Goal: Information Seeking & Learning: Compare options

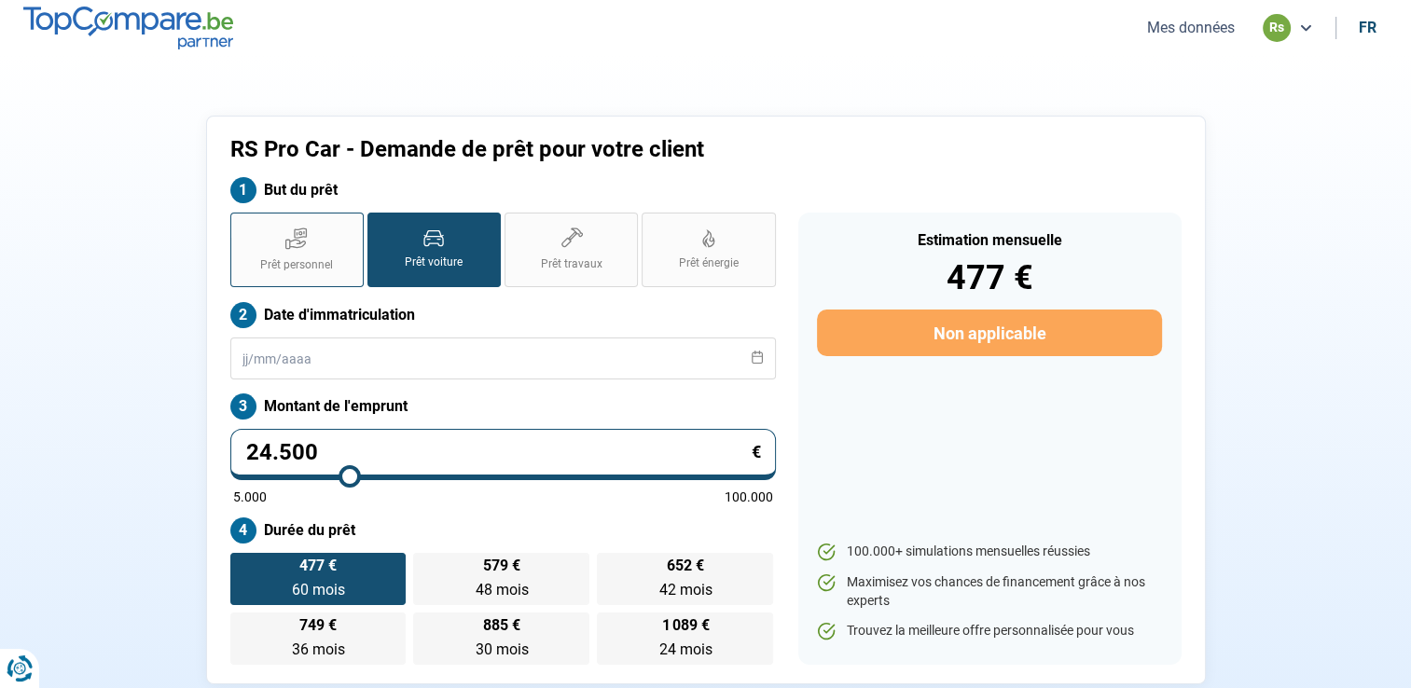
click at [313, 248] on label "Prêt personnel" at bounding box center [296, 250] width 133 height 75
click at [242, 225] on input "Prêt personnel" at bounding box center [236, 219] width 12 height 12
radio input "true"
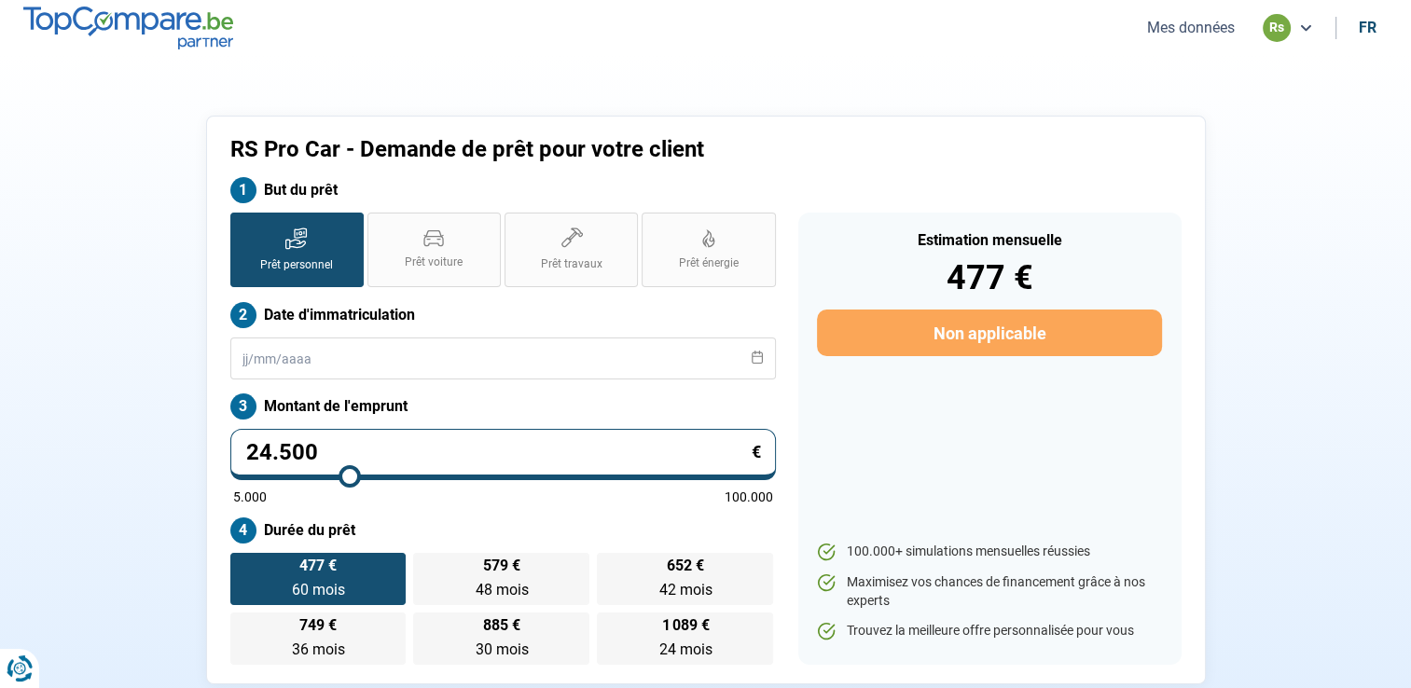
radio input "false"
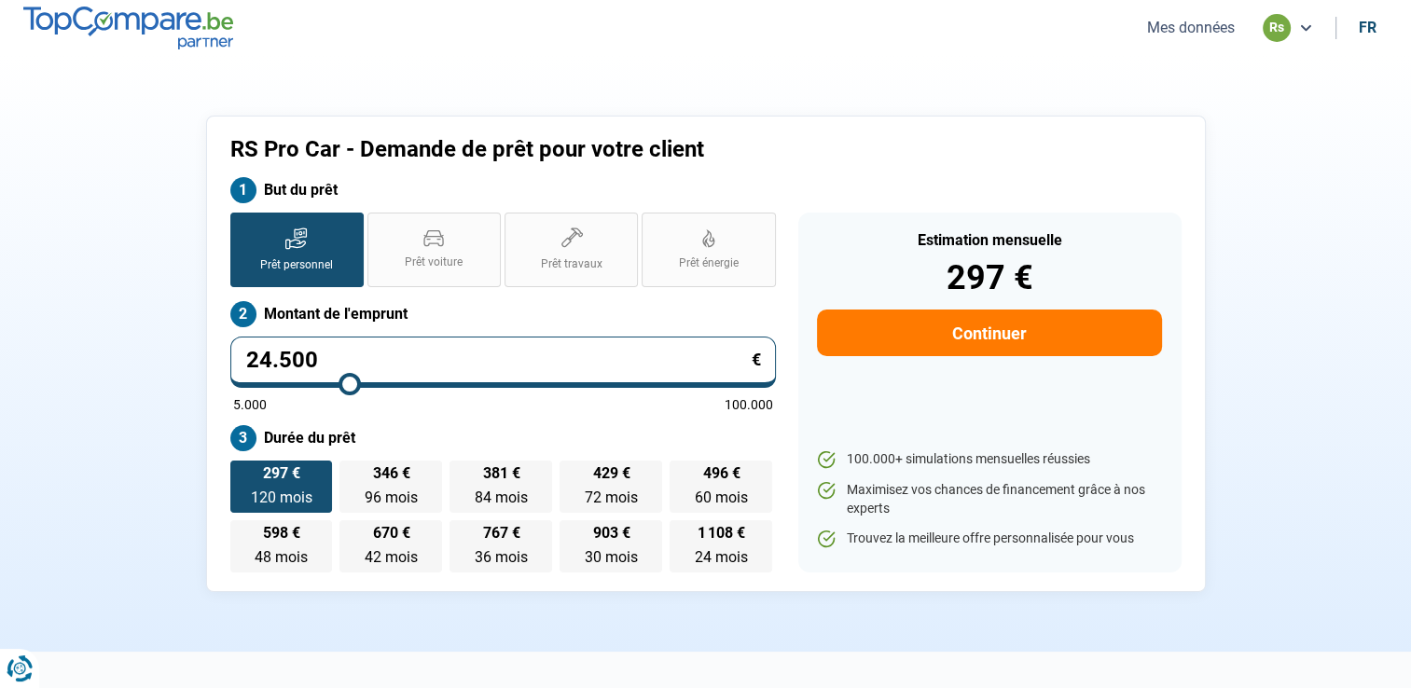
click at [346, 359] on input "24.500" at bounding box center [503, 362] width 546 height 51
type input "2.450"
type input "5000"
type input "245"
type input "5000"
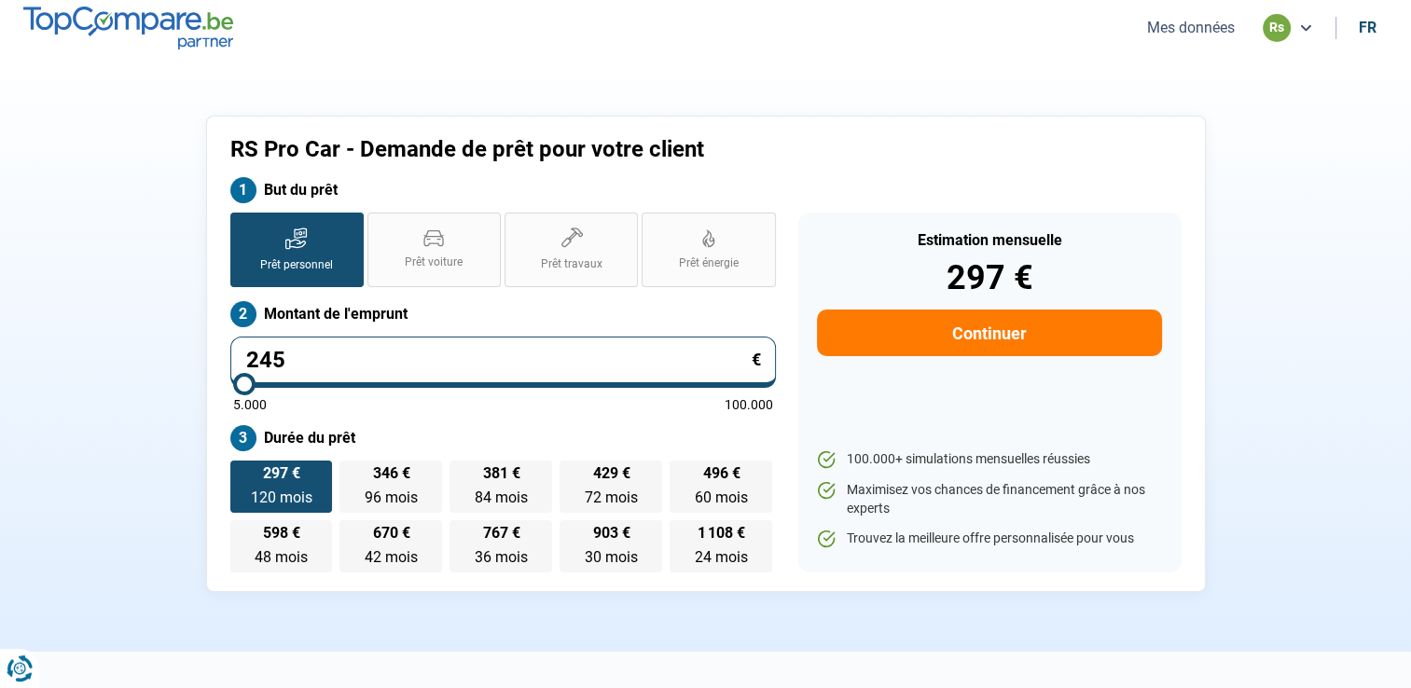
type input "24"
type input "5000"
type input "2"
type input "5000"
type input "0"
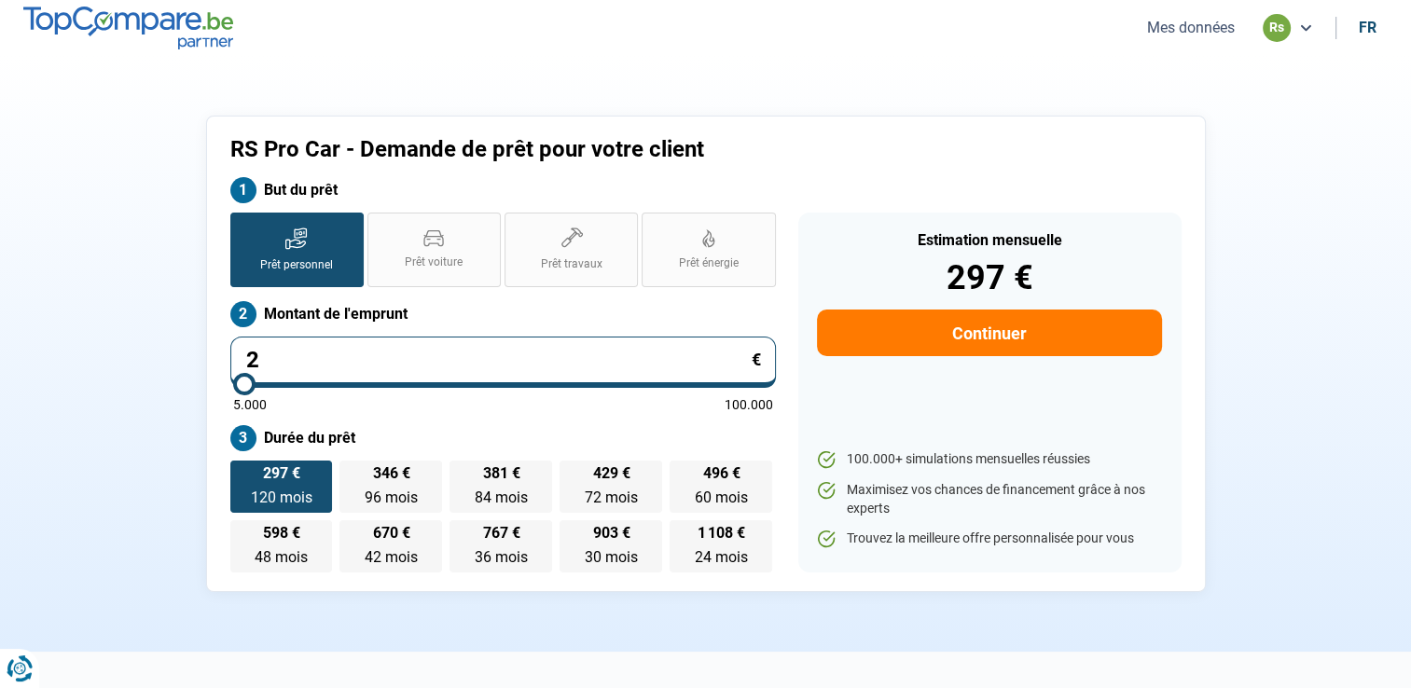
type input "5000"
type input "4"
type input "5000"
type input "40"
type input "5000"
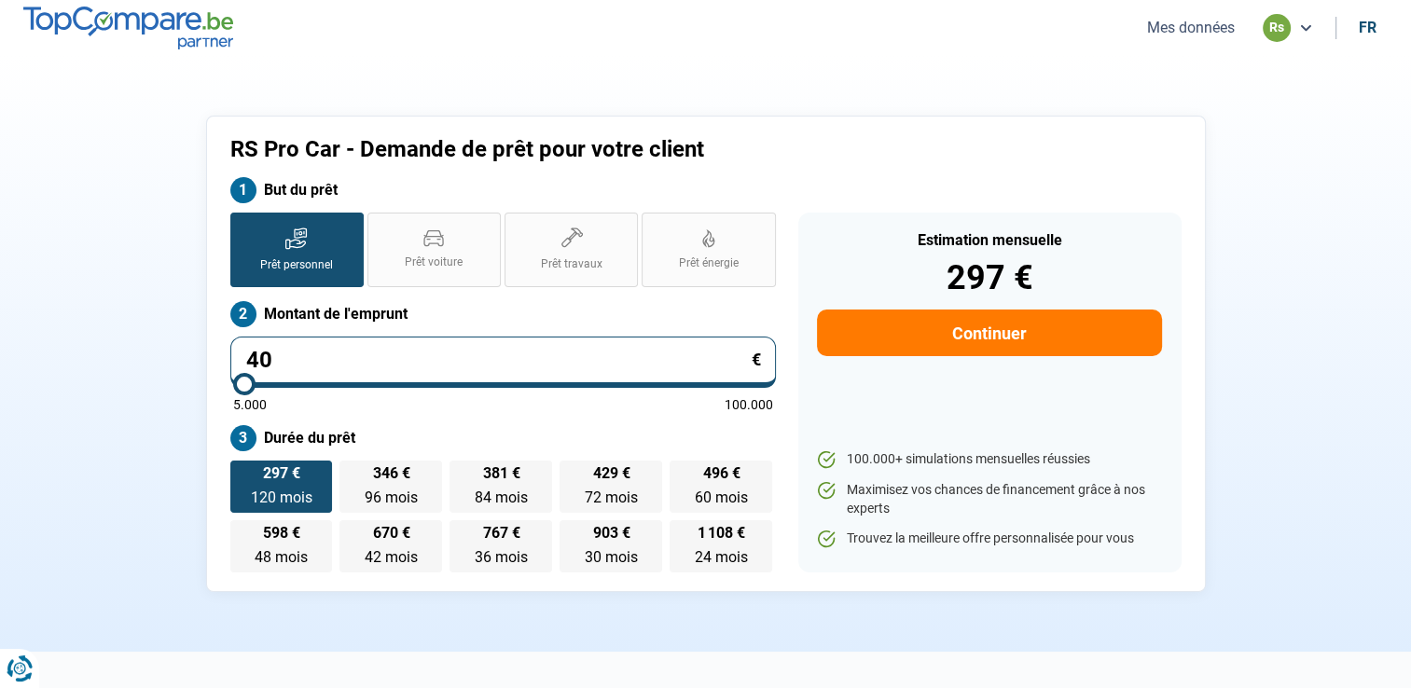
type input "409"
type input "5000"
type input "4.099"
type input "5000"
type input "40.990"
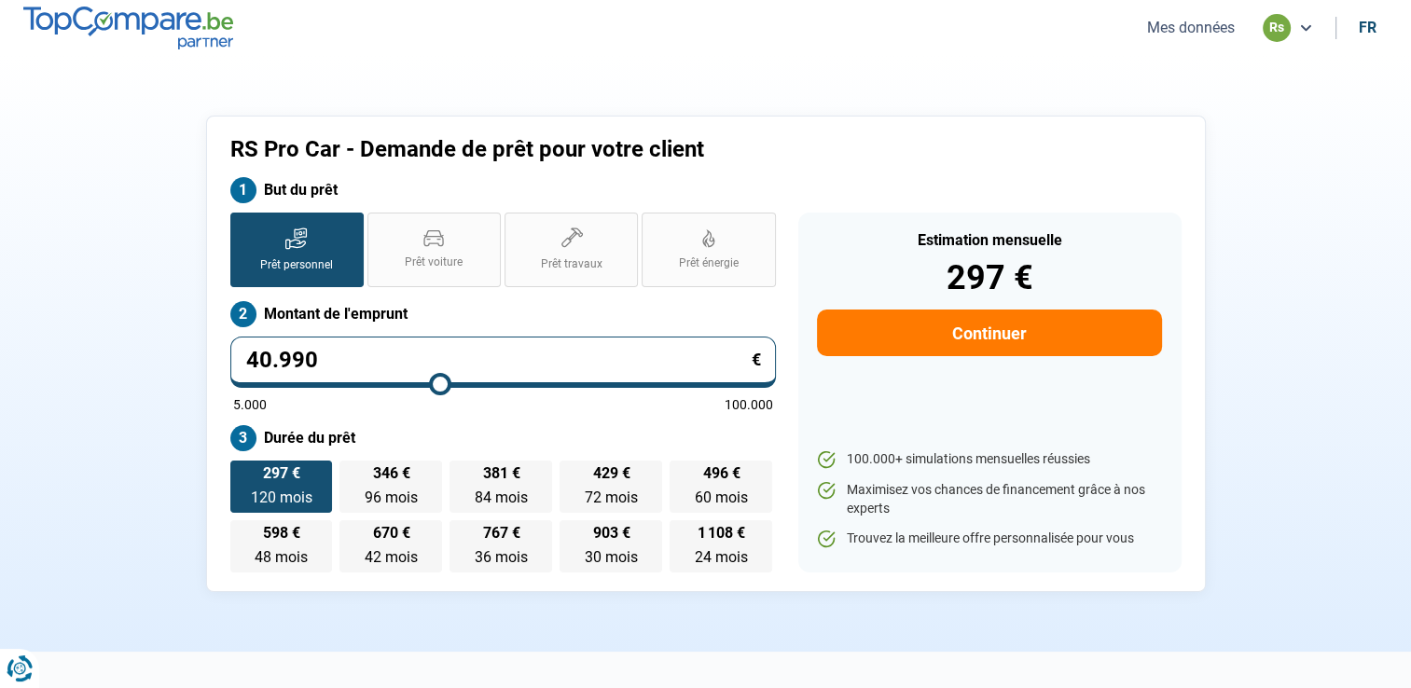
type input "41000"
type input "40.990"
click at [399, 472] on span "578 €" at bounding box center [390, 473] width 37 height 15
click at [352, 472] on input "578 € 96 mois 96 mois" at bounding box center [345, 467] width 12 height 12
radio input "true"
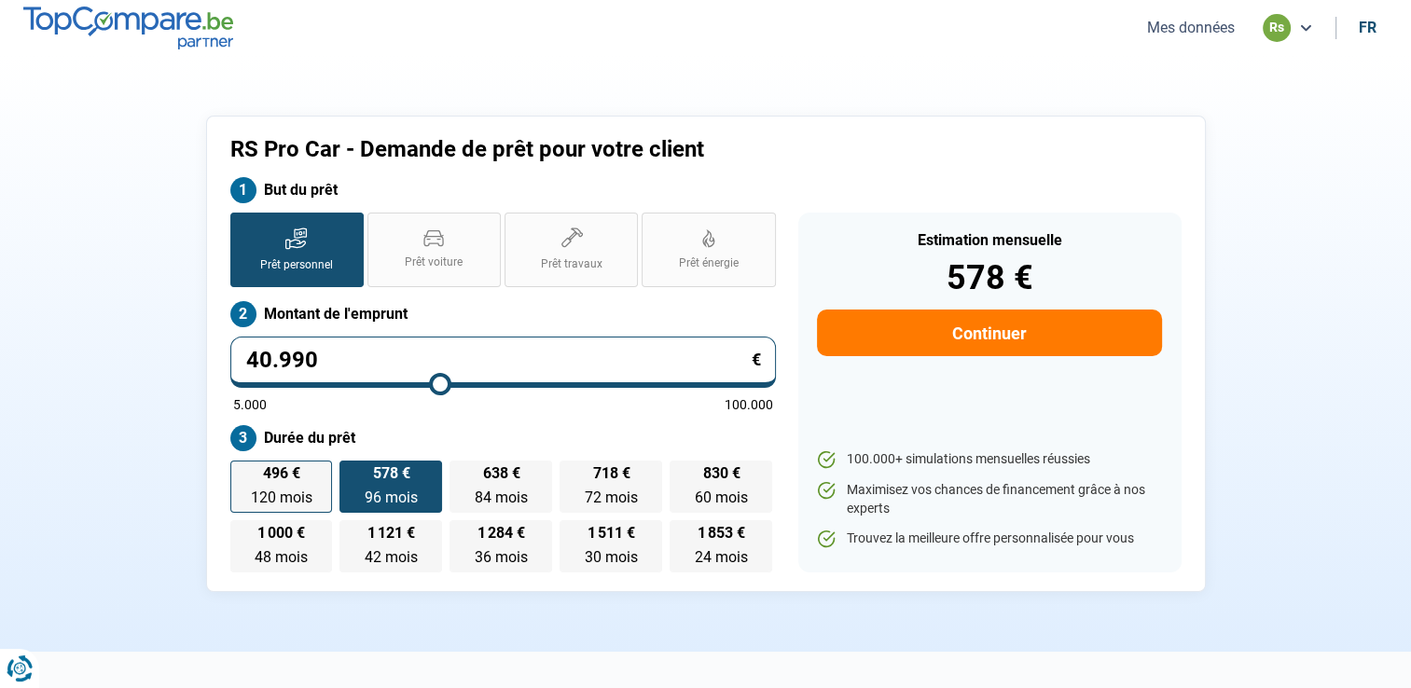
click at [289, 466] on span "496 €" at bounding box center [280, 473] width 37 height 15
click at [242, 464] on input "496 € 120 mois 120 mois" at bounding box center [236, 467] width 12 height 12
radio input "true"
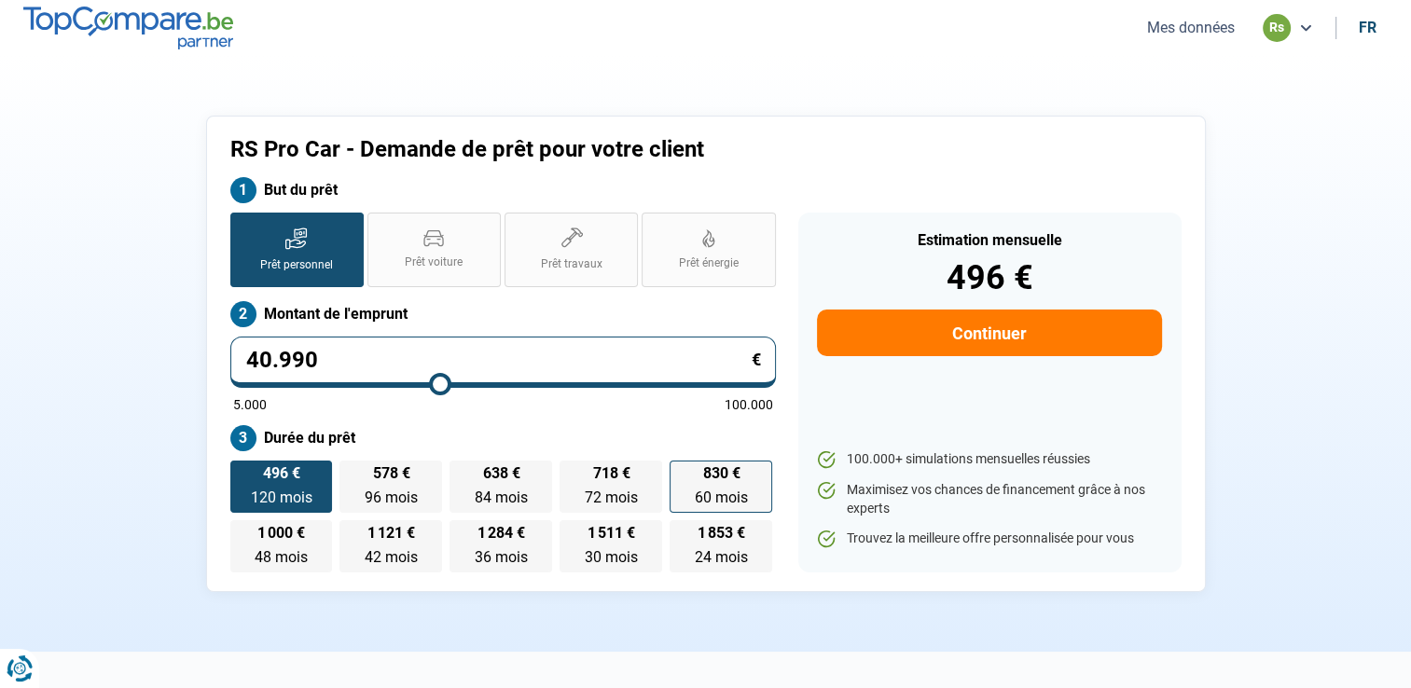
click at [701, 479] on label "830 € 60 mois 60 mois" at bounding box center [721, 487] width 103 height 52
click at [682, 473] on input "830 € 60 mois 60 mois" at bounding box center [676, 467] width 12 height 12
radio input "true"
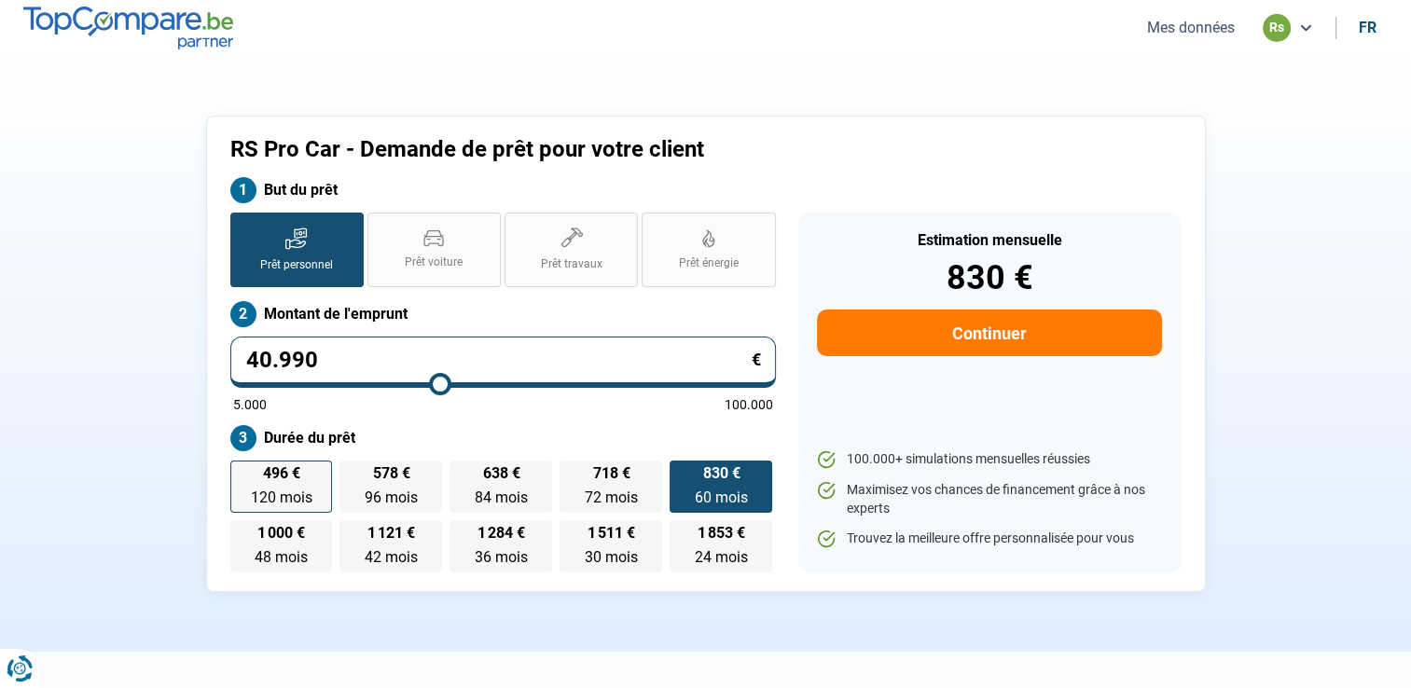
click at [283, 498] on span "120 mois" at bounding box center [281, 498] width 62 height 18
click at [242, 473] on input "496 € 120 mois 120 mois" at bounding box center [236, 467] width 12 height 12
radio input "true"
